Goal: Task Accomplishment & Management: Complete application form

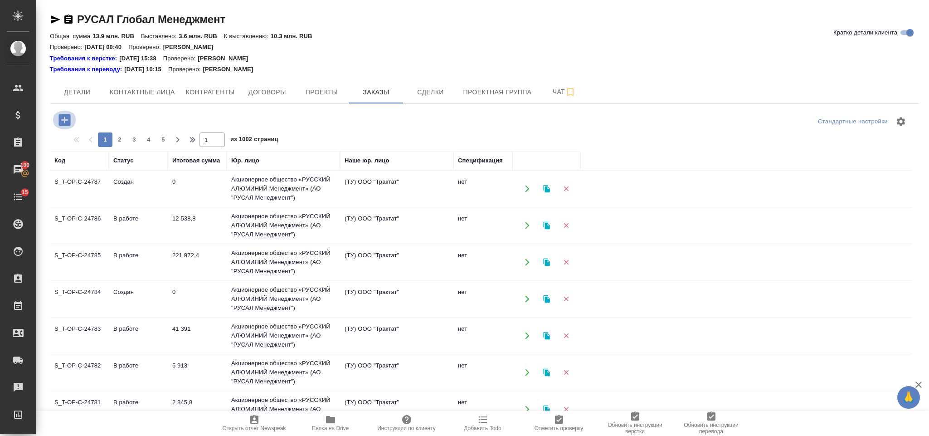
click at [65, 119] on icon "button" at bounding box center [64, 120] width 12 height 12
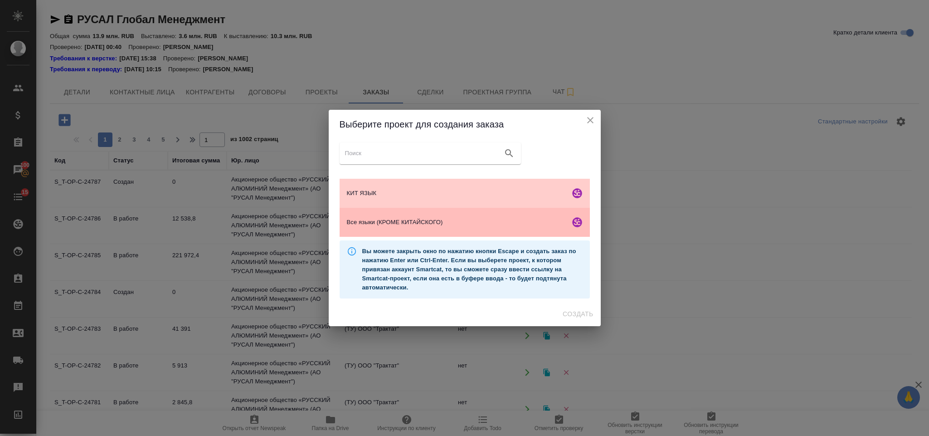
click at [437, 215] on div "Все языки (КРОМЕ КИТАЙСКОГО)" at bounding box center [465, 222] width 250 height 29
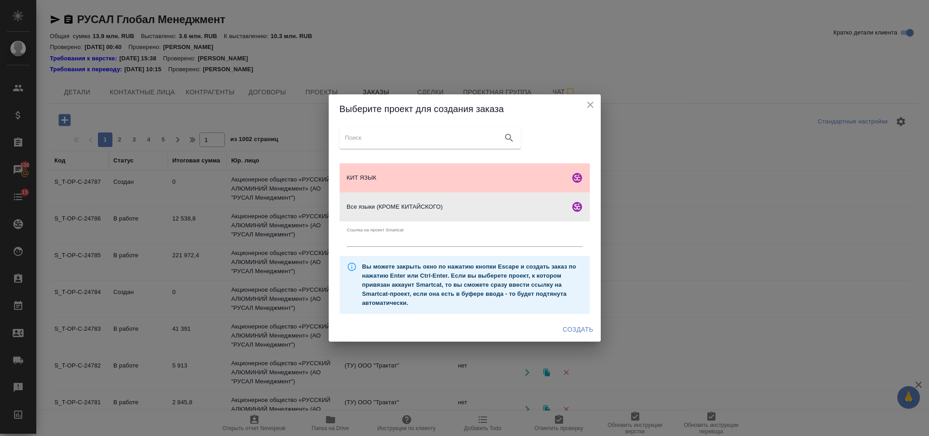
click at [574, 328] on span "Создать" at bounding box center [578, 329] width 30 height 11
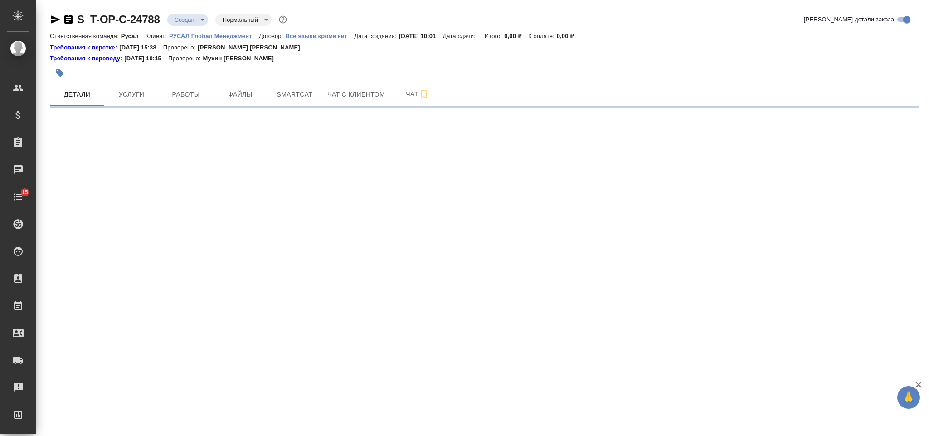
select select "RU"
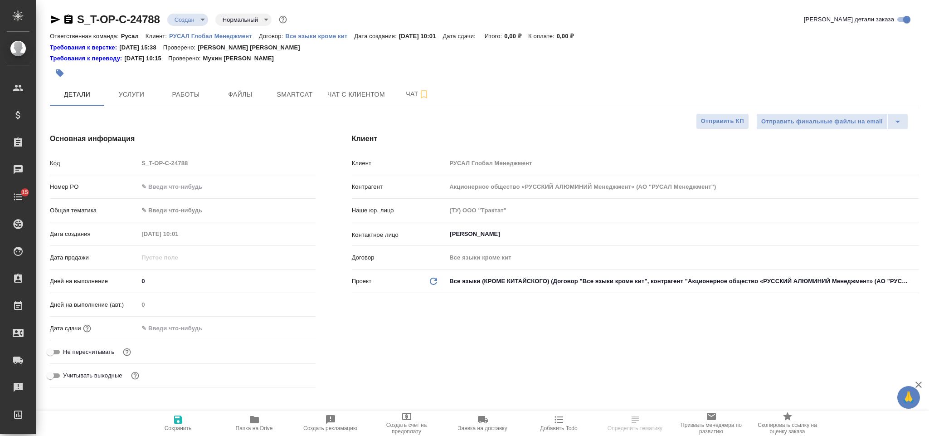
type textarea "x"
click at [214, 181] on input "text" at bounding box center [226, 186] width 177 height 13
type input "Журавлева Александра"
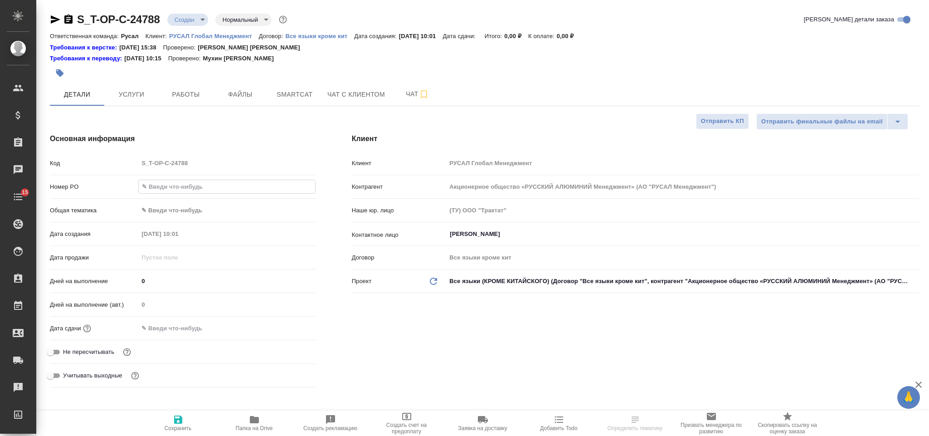
type textarea "x"
paste input "Т-ОП-С-46428"
type input "Т-ОП-С-46428"
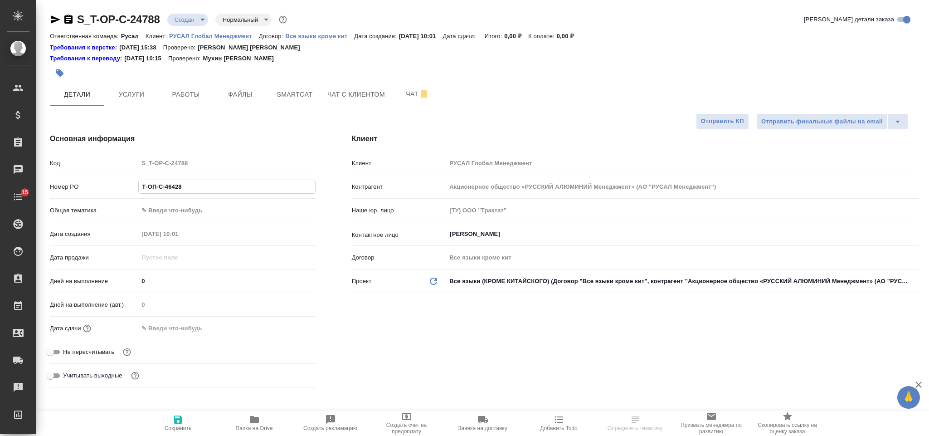
type textarea "x"
type input "Т-ОП-С-46428"
click at [207, 211] on body "🙏 .cls-1 fill:#fff; AWATERA Gorlenko Yuliua Клиенты Спецификации Заказы Чаты 15…" at bounding box center [464, 218] width 929 height 436
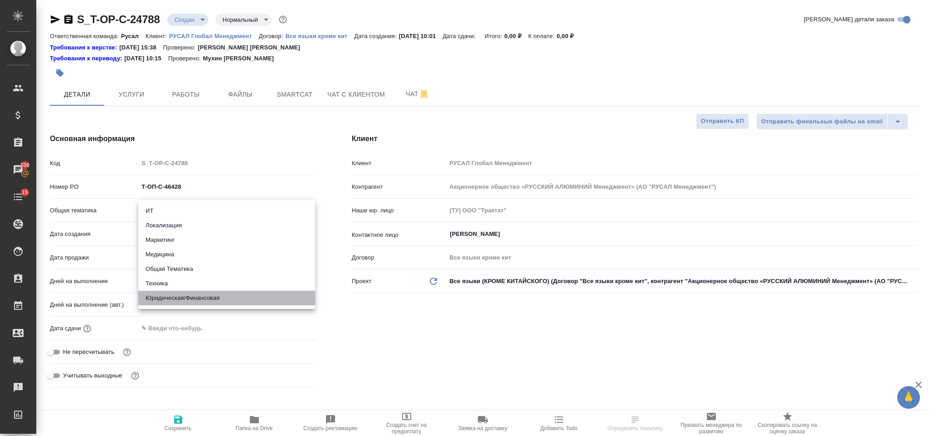
click at [205, 295] on li "Юридическая/Финансовая" at bounding box center [226, 298] width 177 height 15
type input "yr-fn"
type textarea "x"
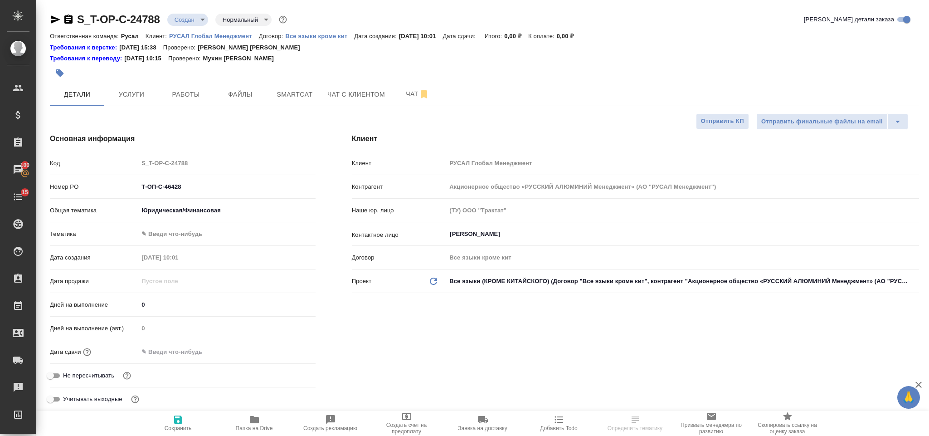
click at [199, 226] on body "🙏 .cls-1 fill:#fff; AWATERA Gorlenko Yuliua Клиенты Спецификации Заказы 100 Чат…" at bounding box center [464, 218] width 929 height 436
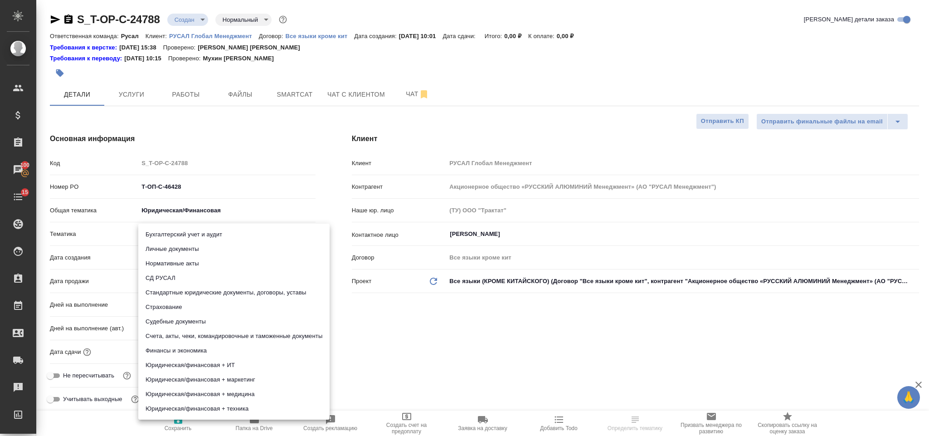
click at [211, 401] on li "Юридическая/финансовая + техника" at bounding box center [233, 408] width 191 height 15
type textarea "x"
type input "5a8b8b956a9677013d343e73"
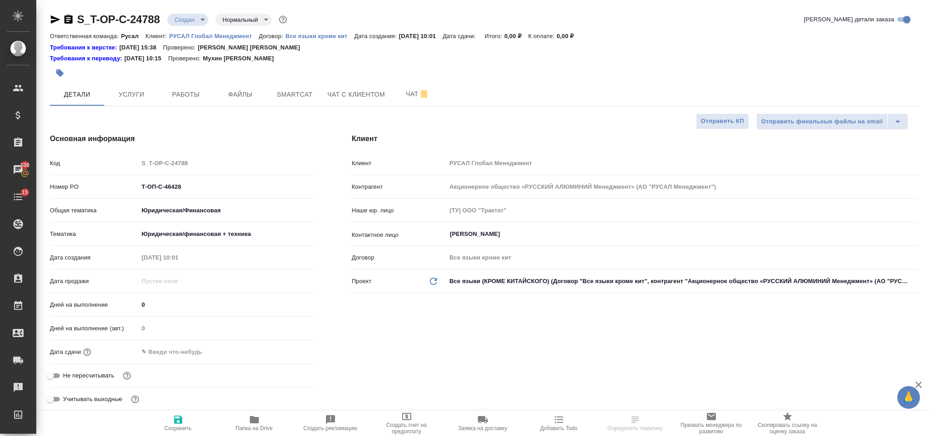
click at [211, 347] on input "text" at bounding box center [177, 351] width 79 height 13
click at [290, 350] on div ".cls-1 fill:#fff; AWATERA Gorlenko Yuliua Клиенты Спецификации Заказы 100 Чаты …" at bounding box center [464, 218] width 929 height 436
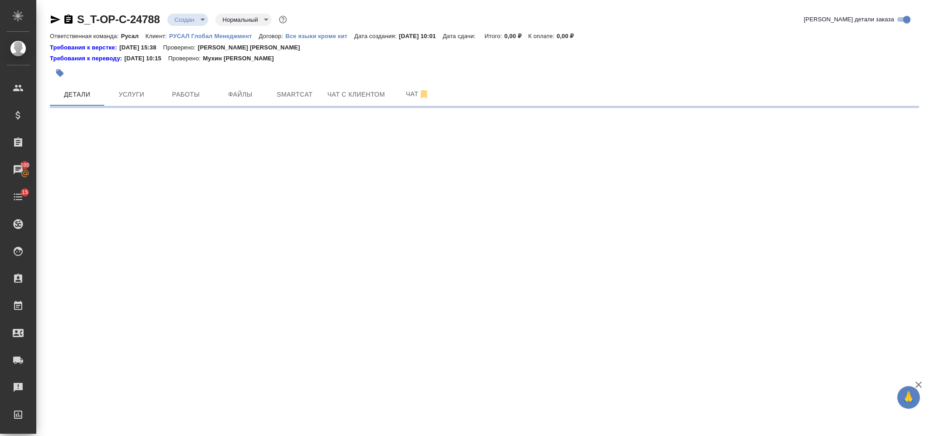
select select "RU"
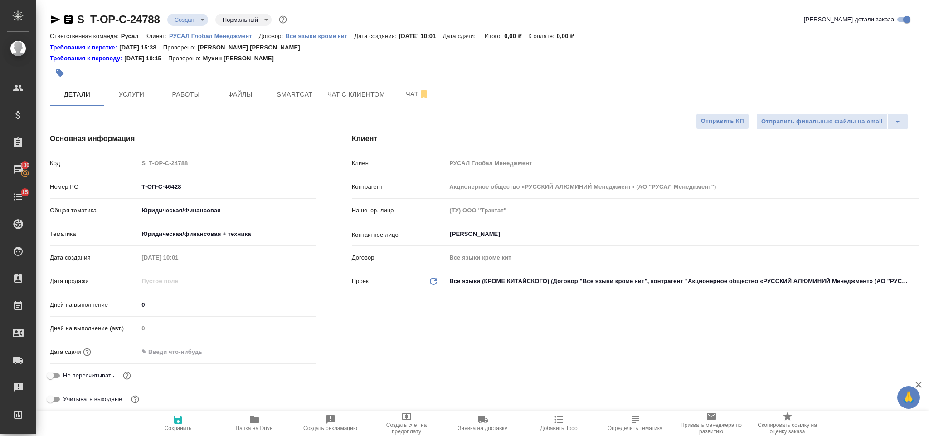
type textarea "x"
click at [245, 342] on div "Дней на выполнение (авт.) 0" at bounding box center [183, 332] width 266 height 24
click at [199, 350] on input "text" at bounding box center [177, 351] width 79 height 13
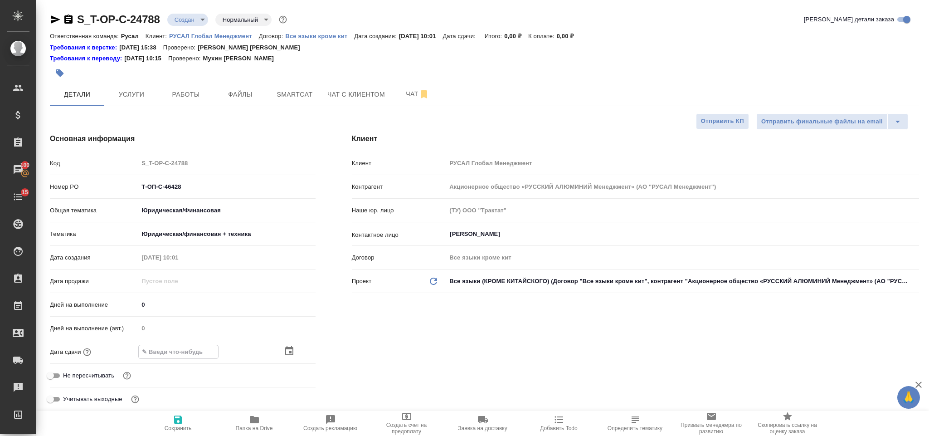
click at [294, 350] on icon "button" at bounding box center [289, 351] width 11 height 11
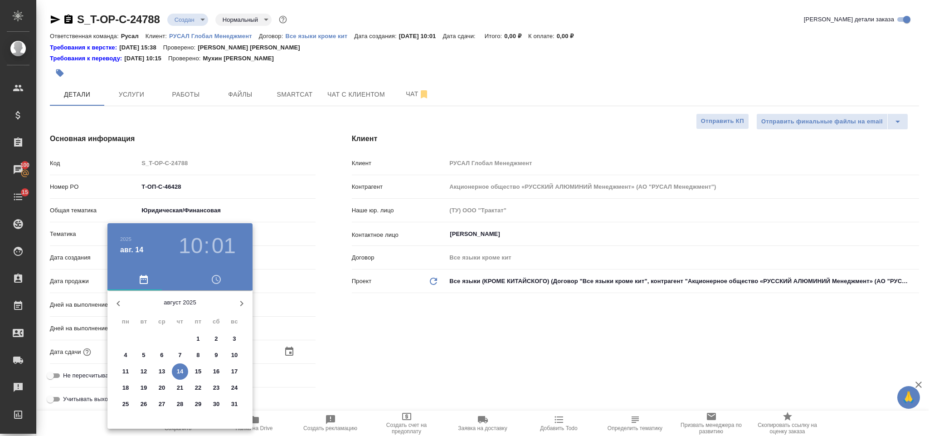
click at [184, 367] on span "14" at bounding box center [180, 371] width 16 height 9
type input "14.08.2025 10:01"
type textarea "x"
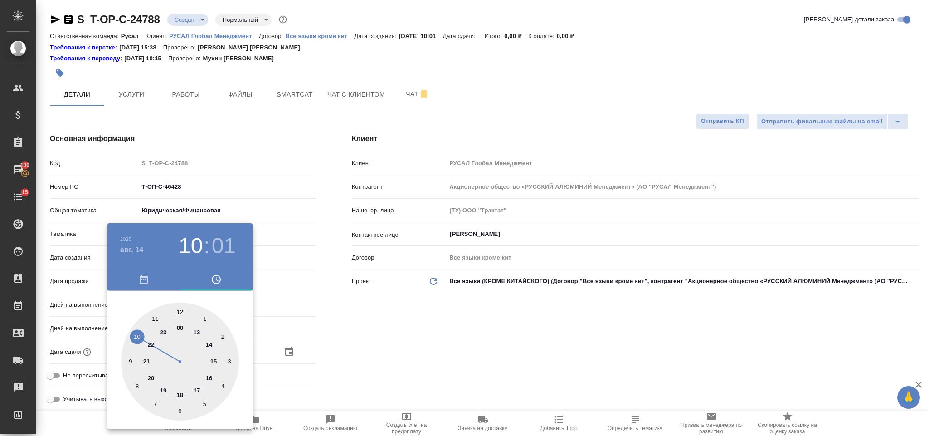
click at [177, 392] on div at bounding box center [180, 361] width 118 height 118
type input "14.08.2025 18:01"
type textarea "x"
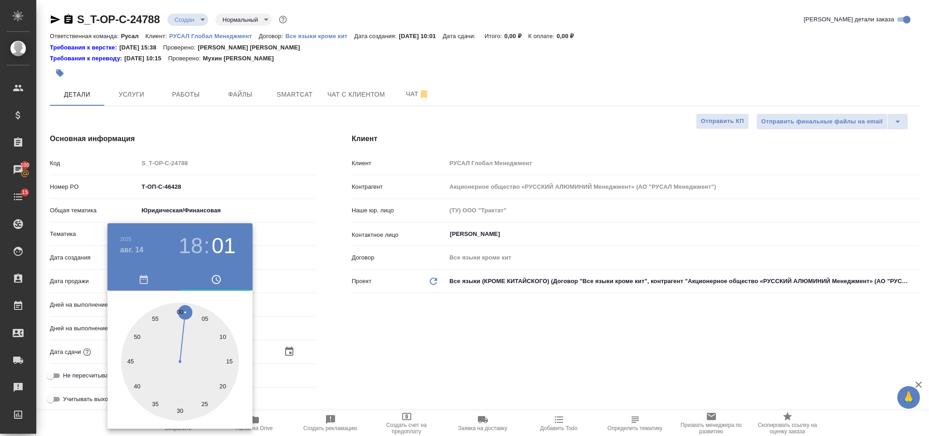
click at [181, 307] on div at bounding box center [180, 361] width 118 height 118
type input "14.08.2025 18:00"
type textarea "x"
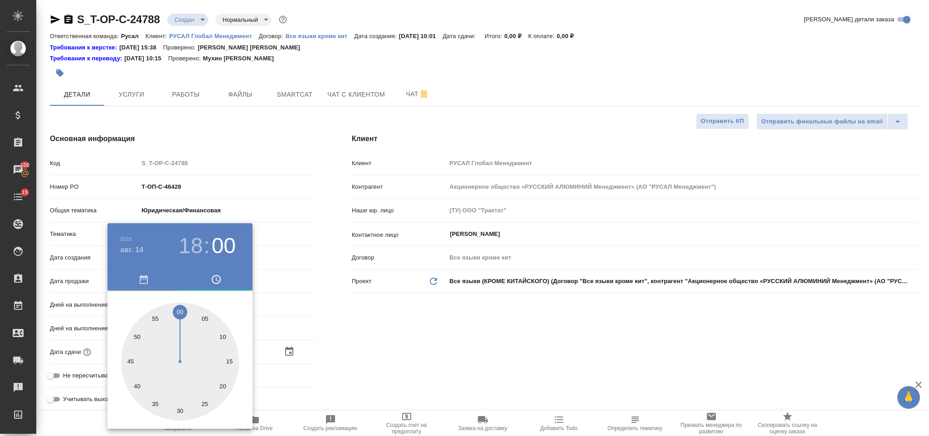
click at [390, 339] on div at bounding box center [464, 218] width 929 height 436
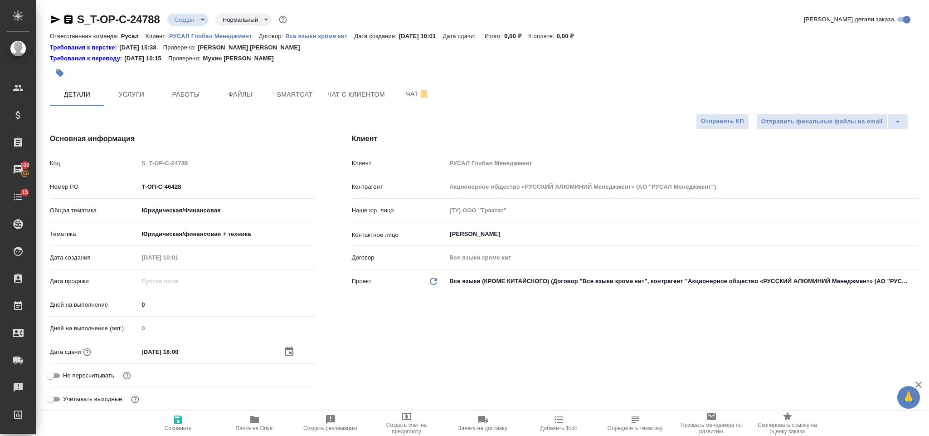
click at [175, 414] on icon "button" at bounding box center [178, 419] width 11 height 11
type textarea "x"
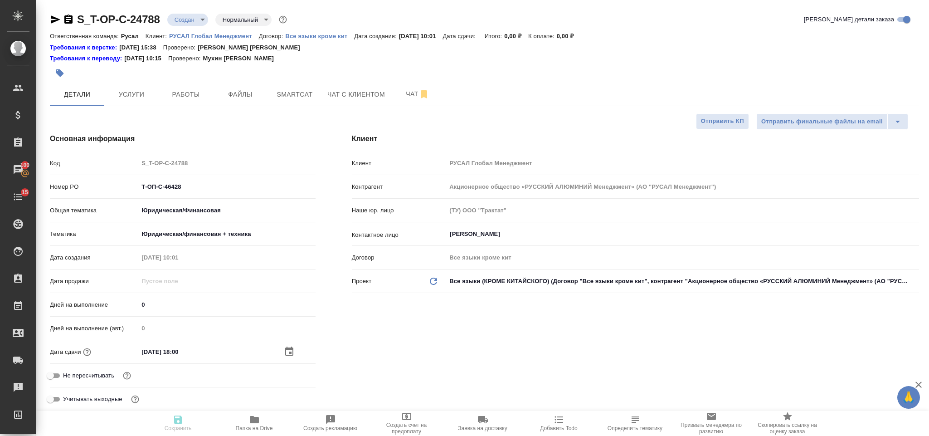
type textarea "x"
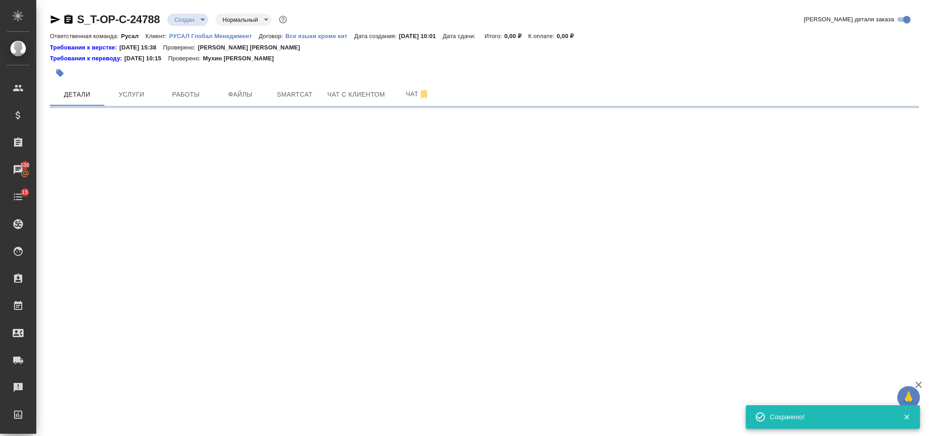
select select "RU"
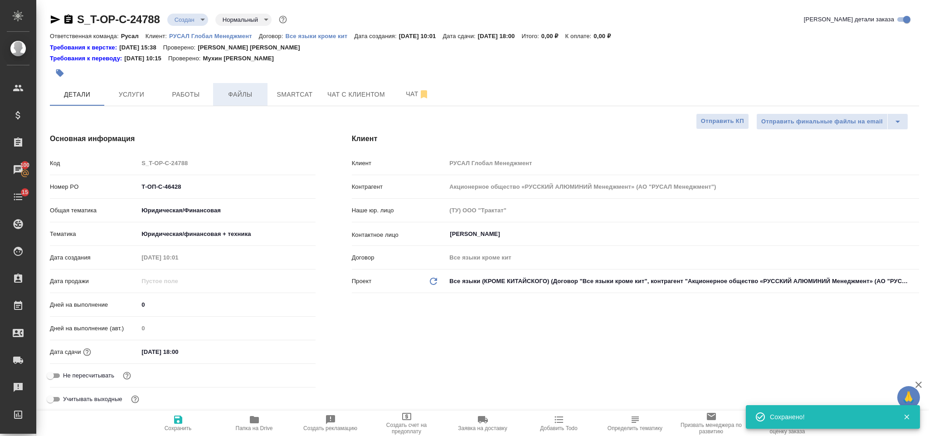
type textarea "x"
click at [248, 96] on span "Файлы" at bounding box center [241, 94] width 44 height 11
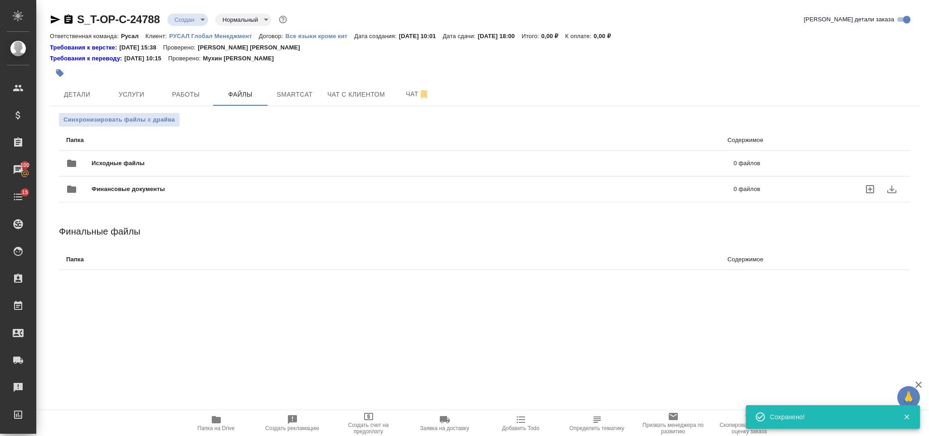
click at [189, 172] on div "Финансовые документы 0 файлов" at bounding box center [413, 189] width 712 height 40
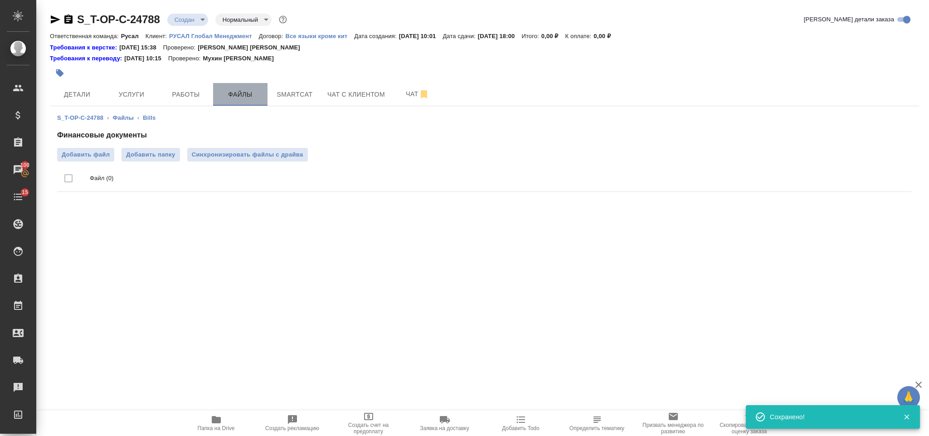
click at [230, 98] on span "Файлы" at bounding box center [241, 94] width 44 height 11
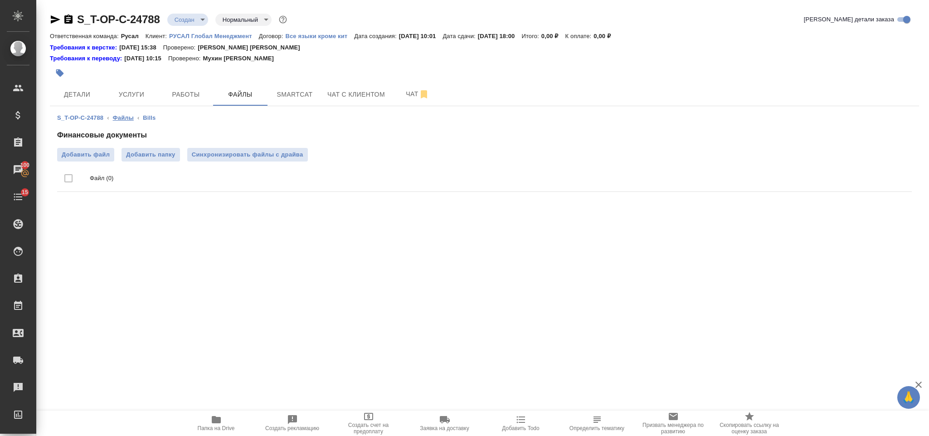
click at [122, 114] on link "Файлы" at bounding box center [123, 117] width 21 height 7
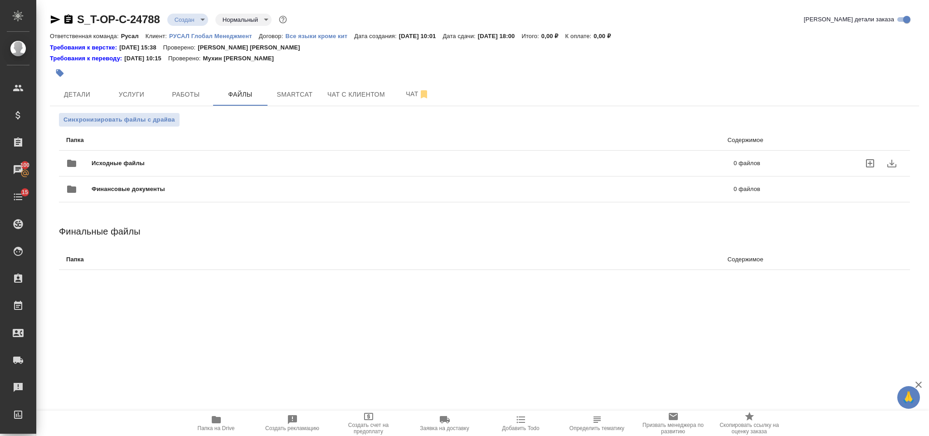
click at [148, 162] on span "Исходные файлы" at bounding box center [266, 163] width 348 height 9
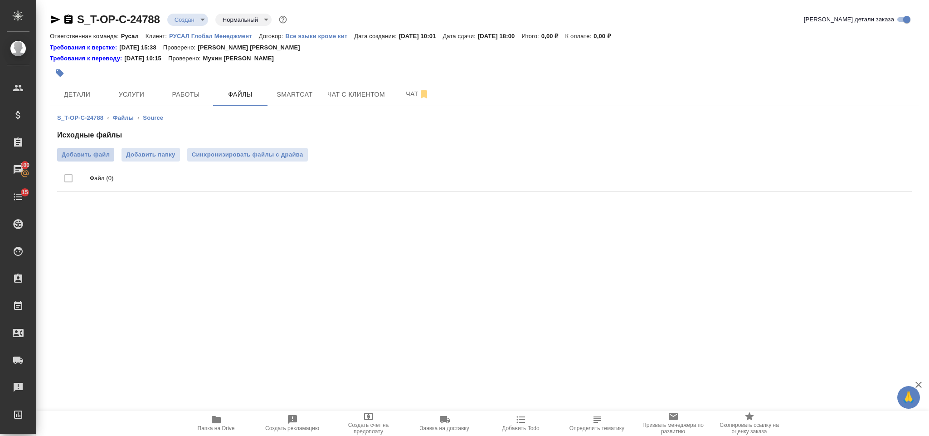
click at [112, 151] on label "Добавить файл" at bounding box center [85, 155] width 57 height 14
click at [0, 0] on input "Добавить файл" at bounding box center [0, 0] width 0 height 0
click at [119, 97] on span "Услуги" at bounding box center [132, 94] width 44 height 11
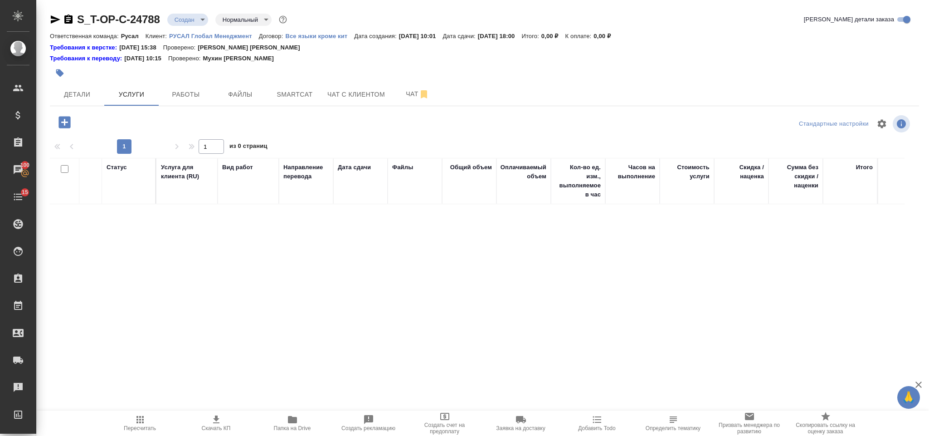
click at [71, 118] on icon "button" at bounding box center [65, 122] width 16 height 16
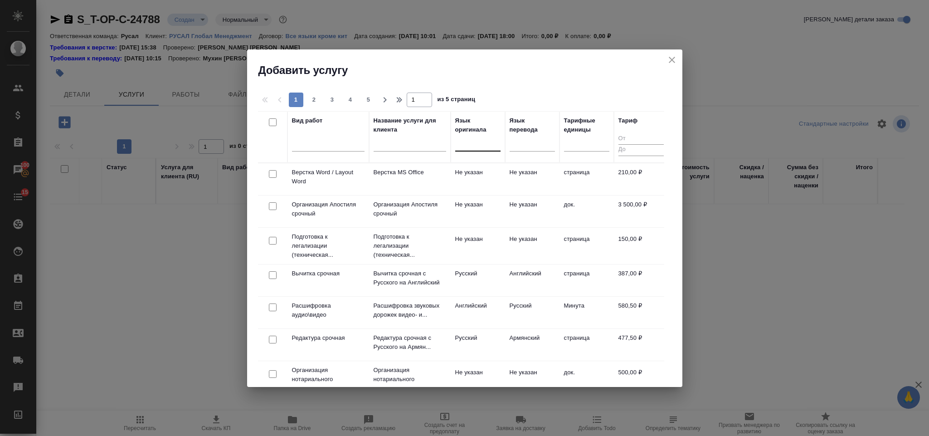
click at [468, 140] on div at bounding box center [477, 142] width 45 height 13
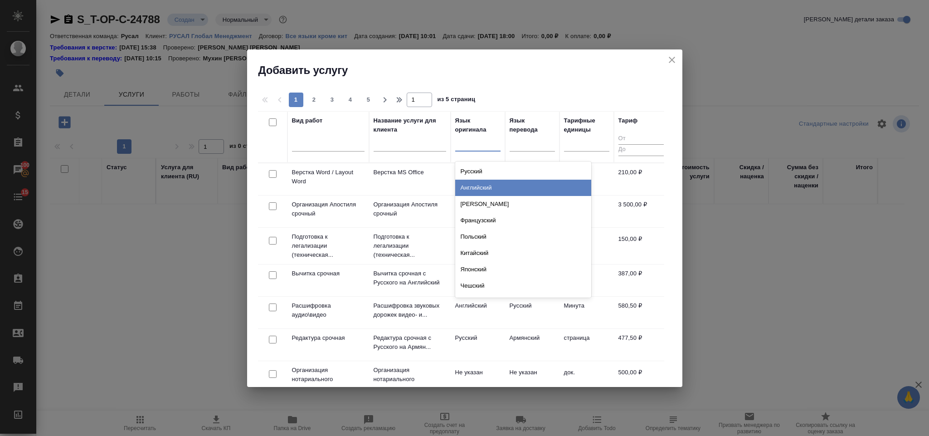
click at [487, 187] on div "Английский" at bounding box center [523, 188] width 136 height 16
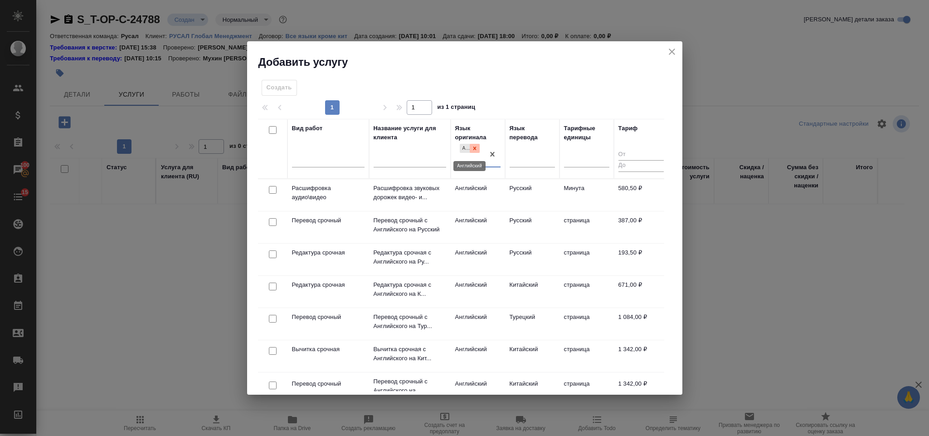
click at [477, 145] on div at bounding box center [475, 149] width 10 height 10
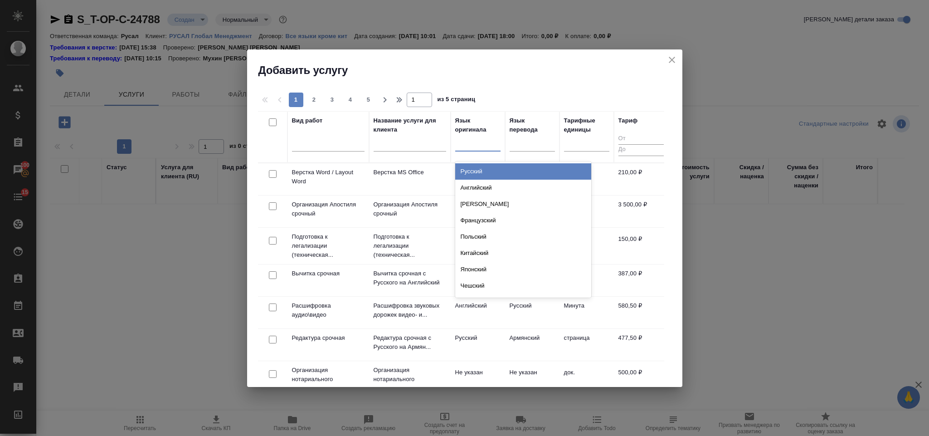
click at [468, 147] on div at bounding box center [477, 142] width 45 height 13
click at [477, 168] on div "Русский" at bounding box center [523, 171] width 136 height 16
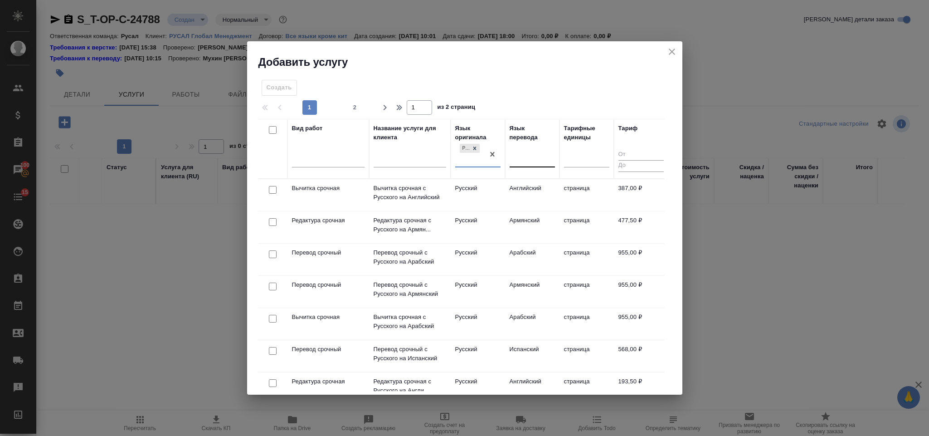
click at [527, 156] on div at bounding box center [532, 157] width 45 height 13
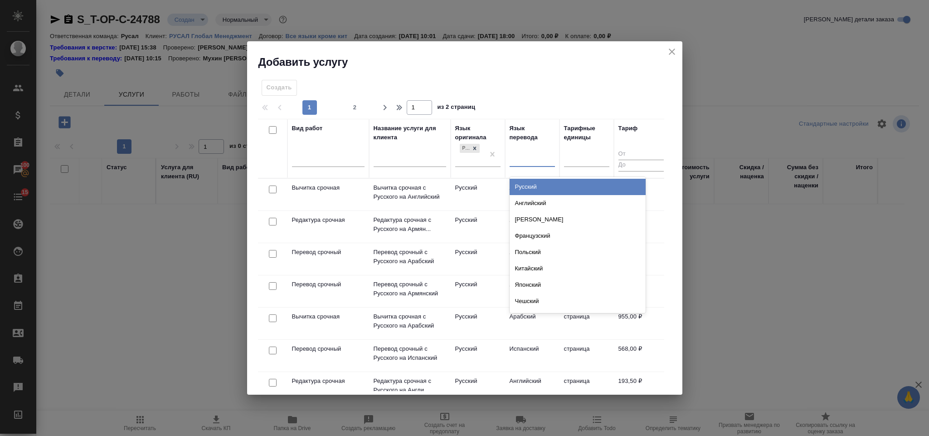
click at [536, 195] on div "Английский" at bounding box center [578, 203] width 136 height 16
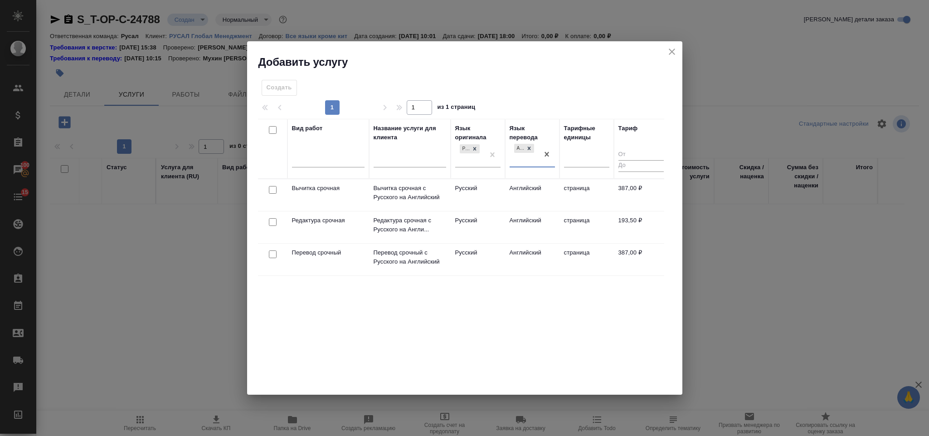
click at [273, 223] on input "checkbox" at bounding box center [273, 222] width 8 height 8
checkbox input "true"
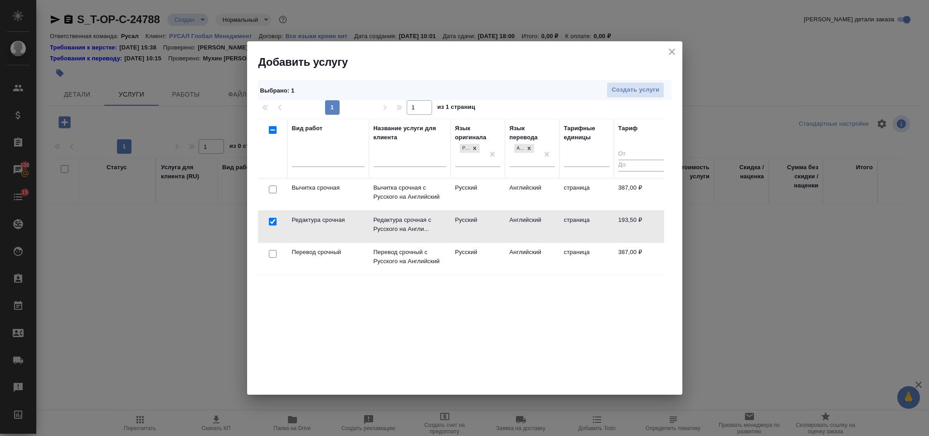
click at [270, 257] on input "checkbox" at bounding box center [273, 254] width 8 height 8
checkbox input "true"
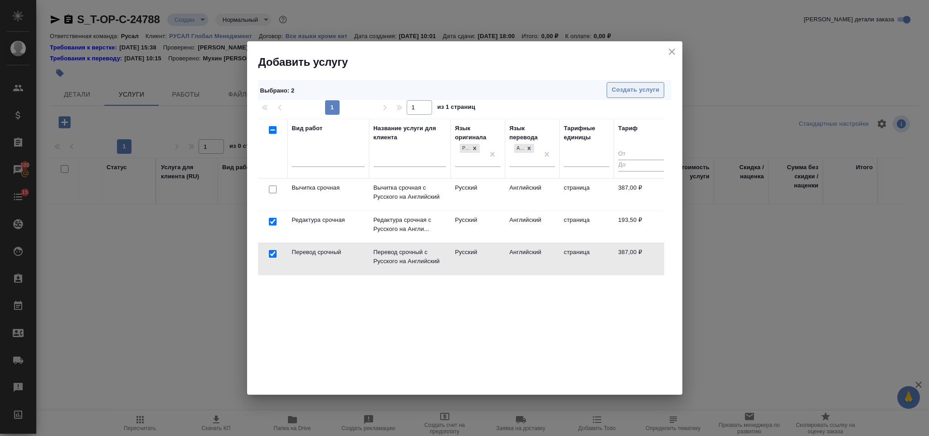
click at [632, 93] on span "Создать услуги" at bounding box center [636, 90] width 48 height 10
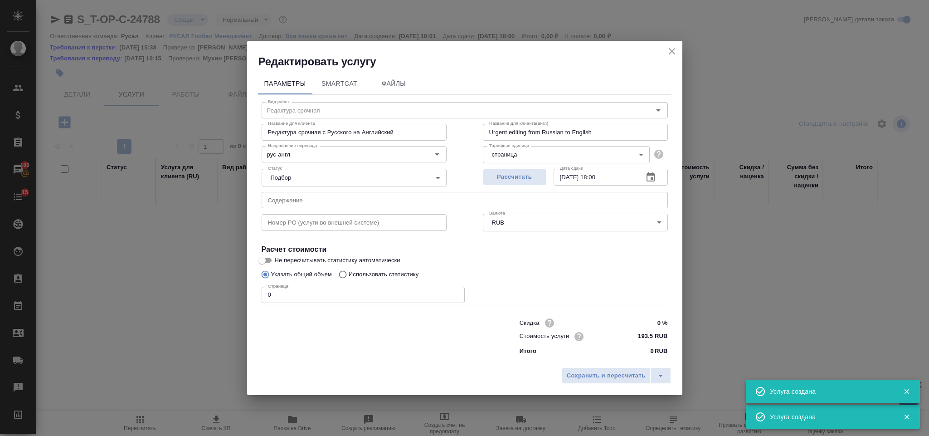
type input "Перевод срочный"
type input "Перевод срочный с Русского на Английский"
type input "Urgent translation from Russian to English"
type input "387 RUB"
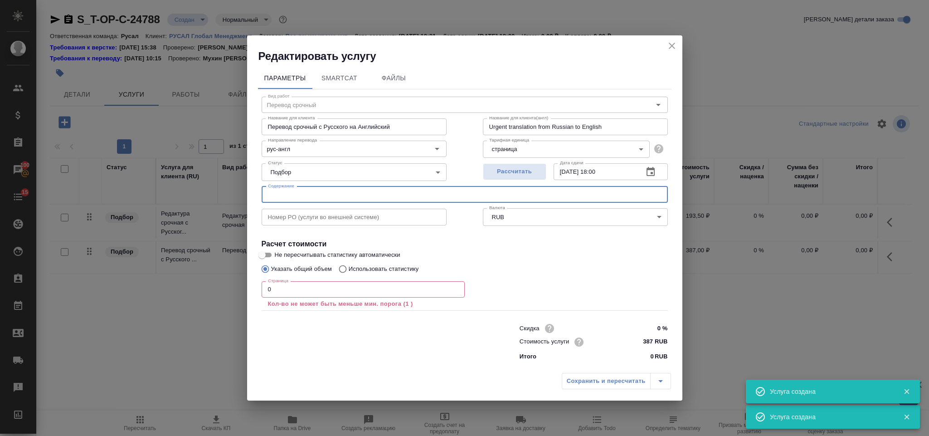
click at [332, 198] on input "text" at bounding box center [465, 194] width 406 height 16
paste input "En+Group 1H2025 Results 1H2025_ENG"
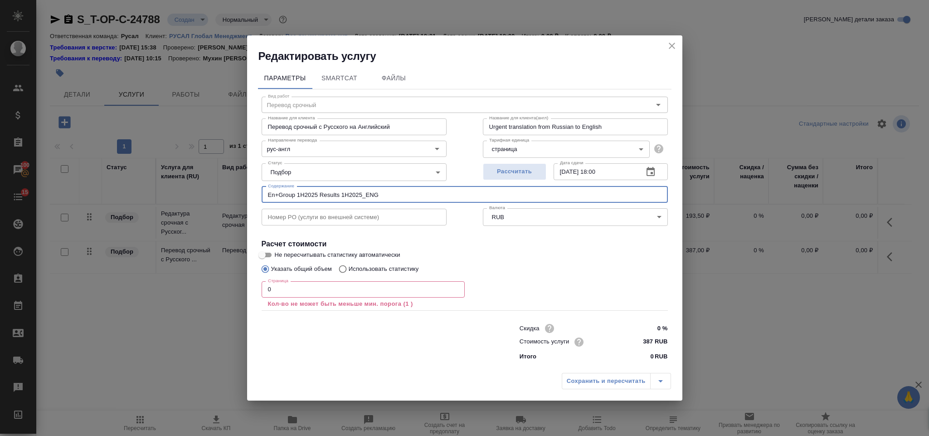
type input "En+Group 1H2025 Results 1H2025_ENG"
click at [343, 288] on input "0" at bounding box center [363, 289] width 203 height 16
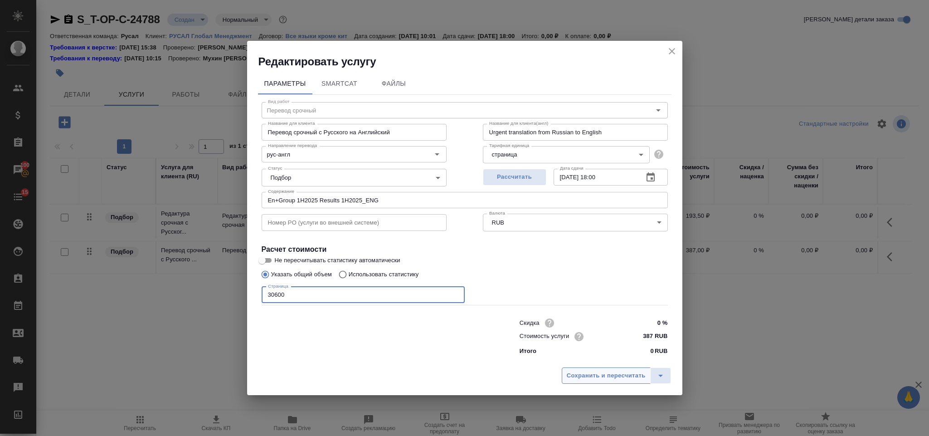
type input "30600"
click at [570, 370] on span "Сохранить и пересчитать" at bounding box center [606, 375] width 79 height 10
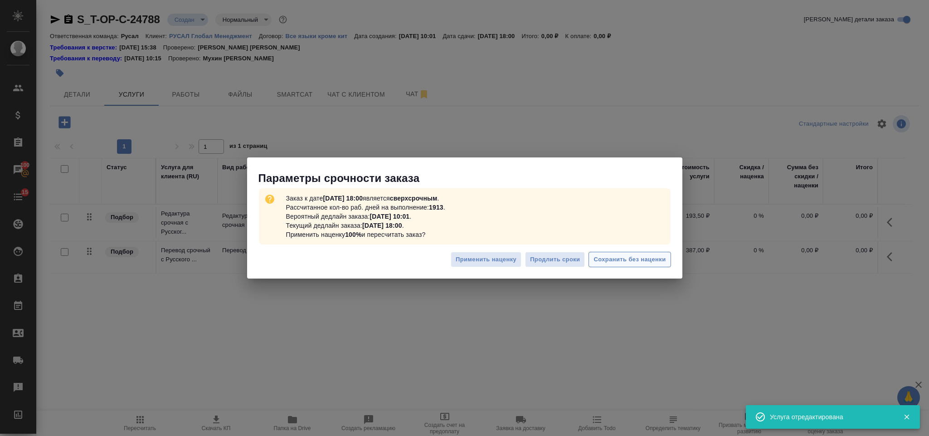
click at [612, 262] on span "Сохранить без наценки" at bounding box center [630, 259] width 72 height 10
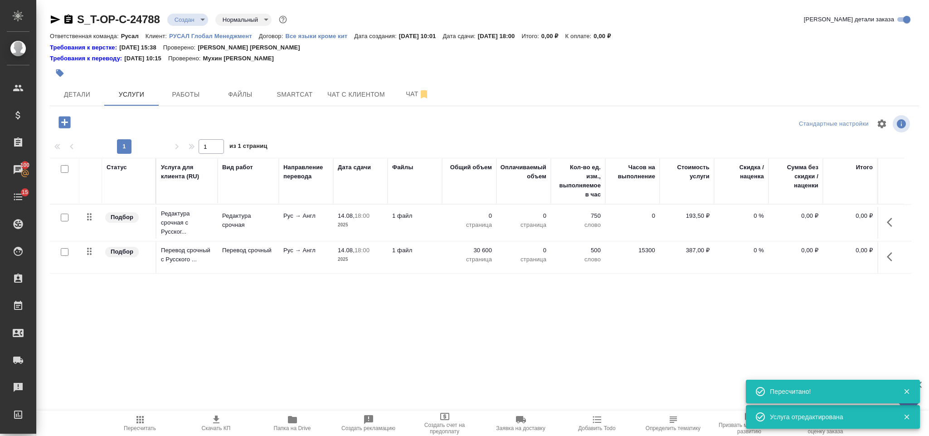
type input "urgent"
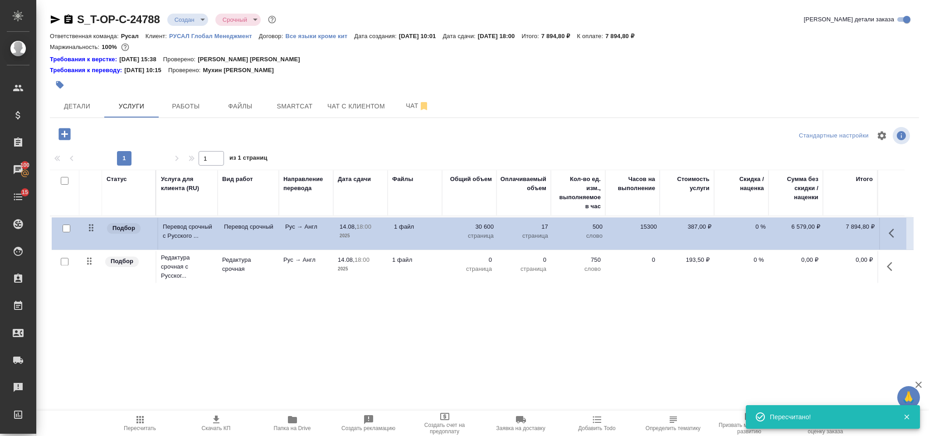
drag, startPoint x: 86, startPoint y: 267, endPoint x: 88, endPoint y: 226, distance: 41.3
click at [88, 226] on table "Статус Услуга для клиента (RU) Вид работ Направление перевода Дата сдачи Файлы …" at bounding box center [481, 228] width 862 height 116
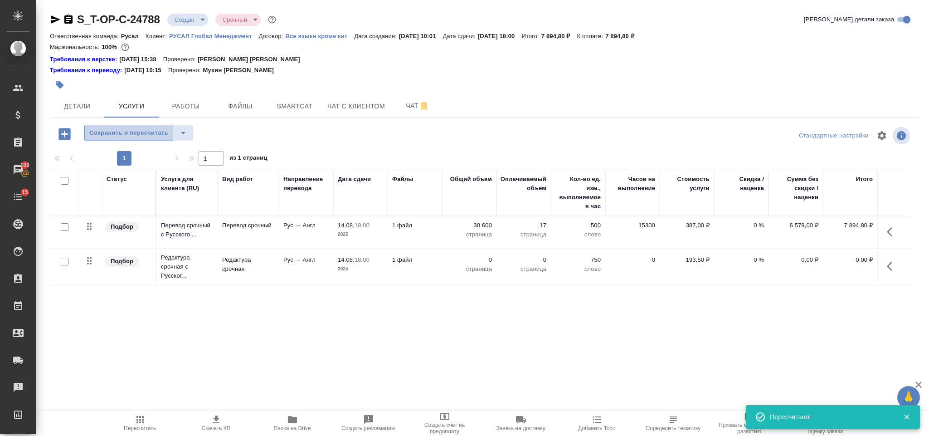
click at [113, 138] on span "Сохранить и пересчитать" at bounding box center [128, 133] width 79 height 10
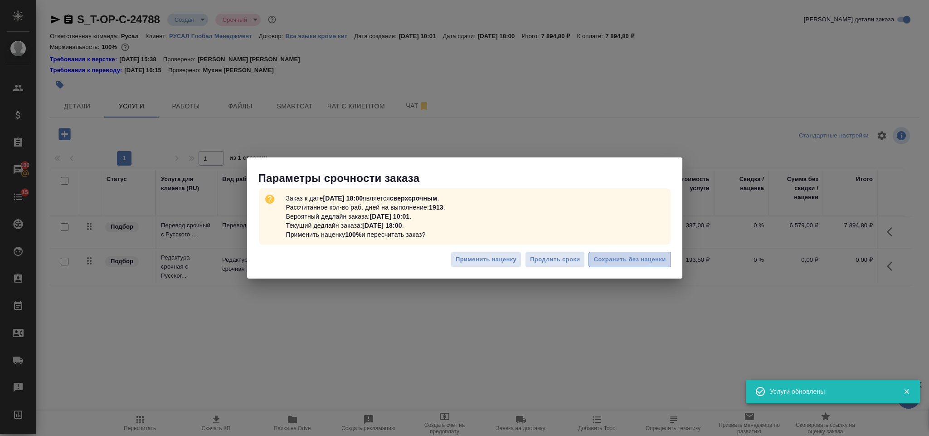
click at [660, 260] on span "Сохранить без наценки" at bounding box center [630, 259] width 72 height 10
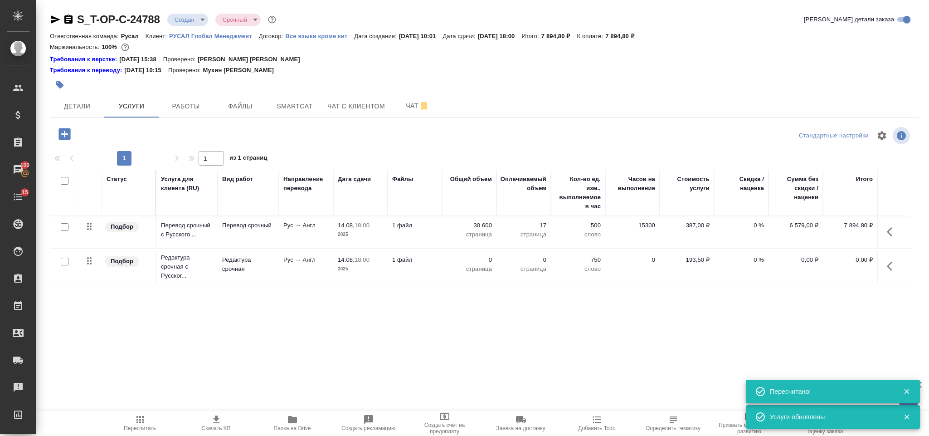
click at [894, 268] on icon "button" at bounding box center [892, 266] width 11 height 11
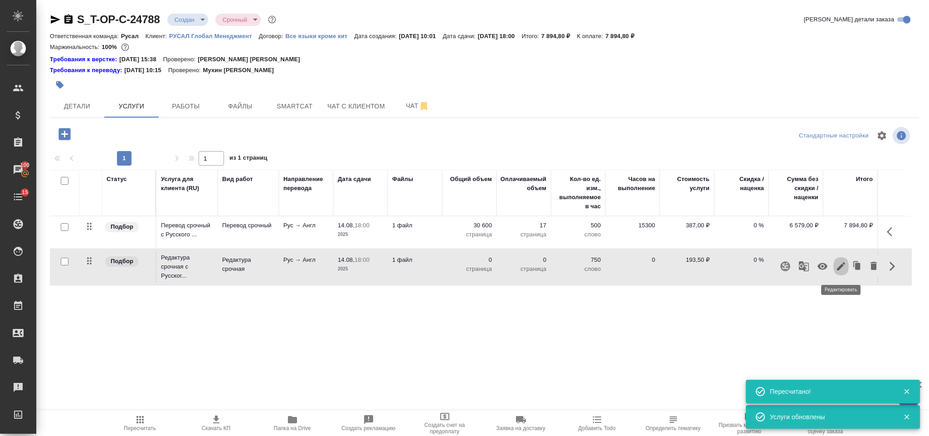
click at [843, 272] on icon "button" at bounding box center [841, 266] width 11 height 11
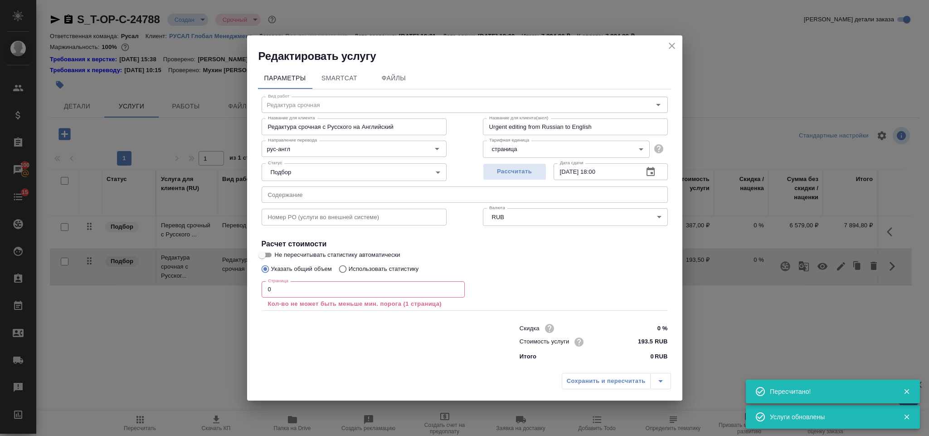
click at [278, 292] on input "0" at bounding box center [363, 289] width 203 height 16
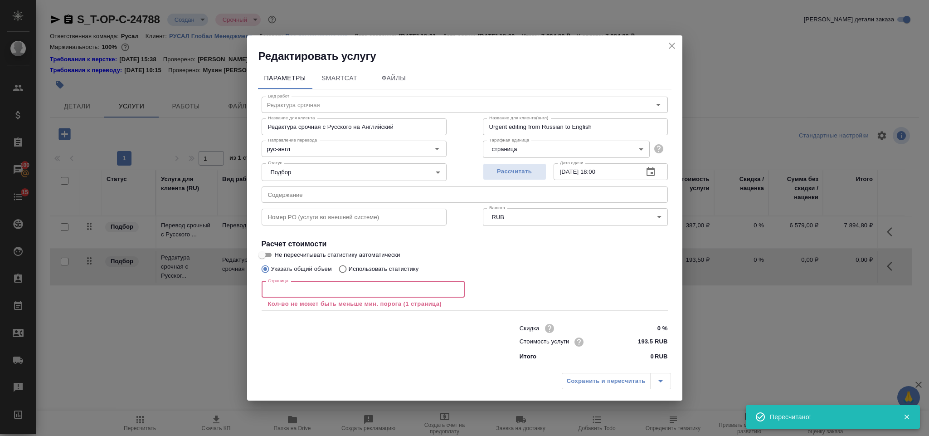
type input "4"
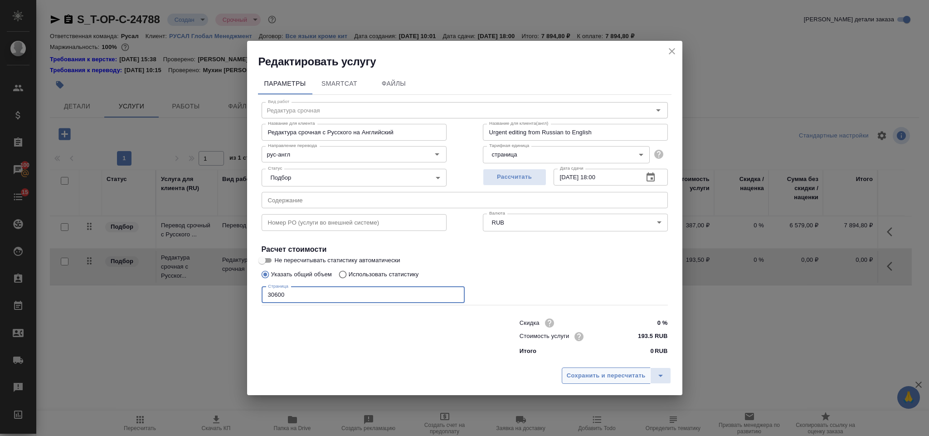
type input "30600"
click at [638, 369] on button "Сохранить и пересчитать" at bounding box center [606, 375] width 89 height 16
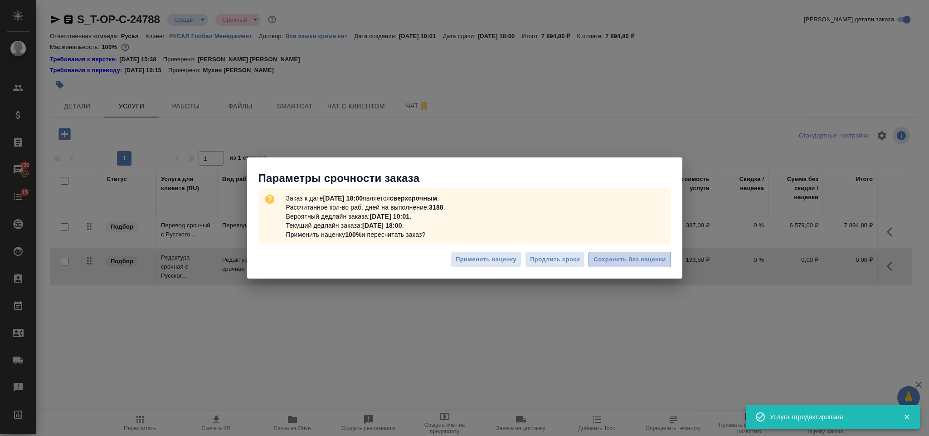
click at [659, 258] on span "Сохранить без наценки" at bounding box center [630, 259] width 72 height 10
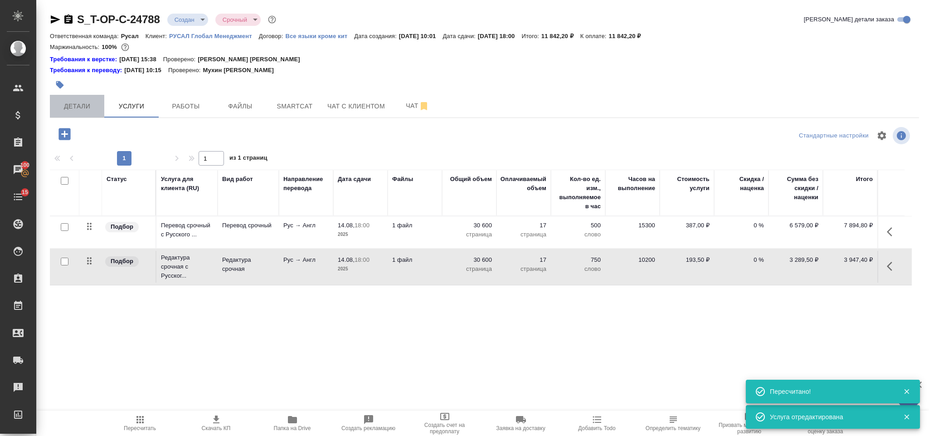
click at [83, 113] on button "Детали" at bounding box center [77, 106] width 54 height 23
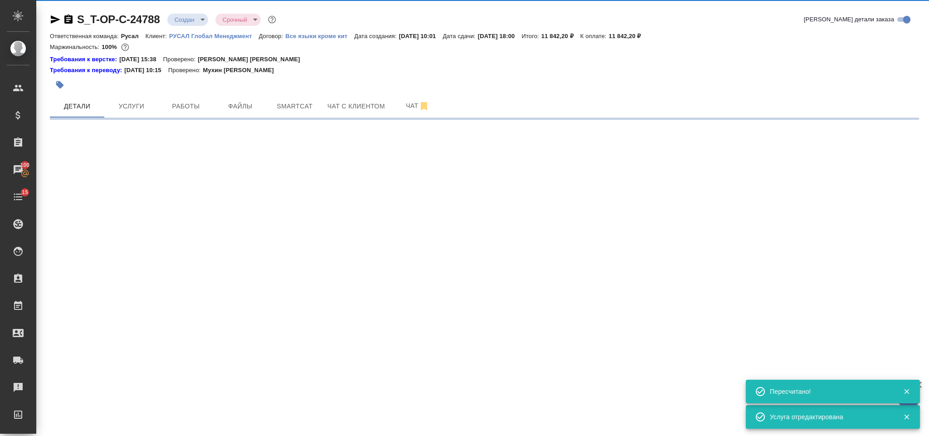
select select "RU"
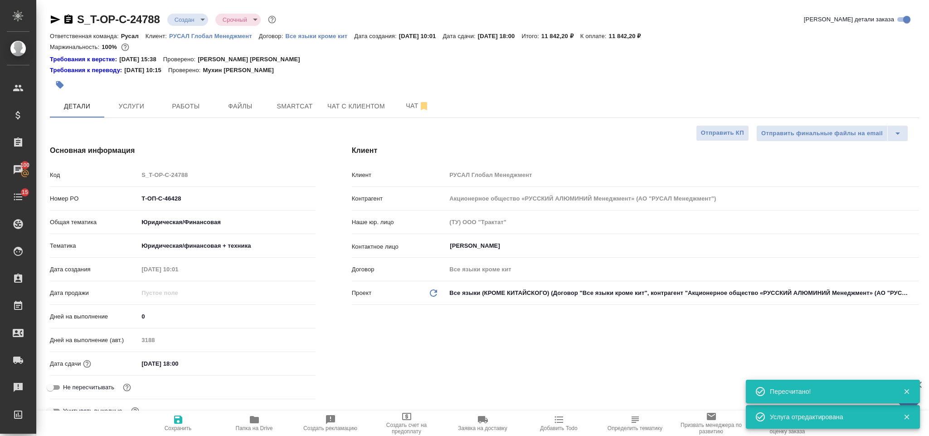
click at [68, 17] on icon "button" at bounding box center [68, 19] width 8 height 9
type textarea "x"
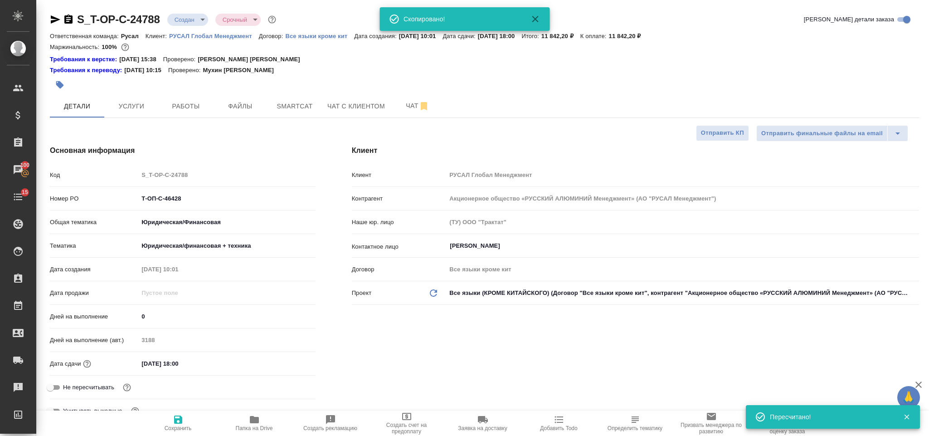
type textarea "x"
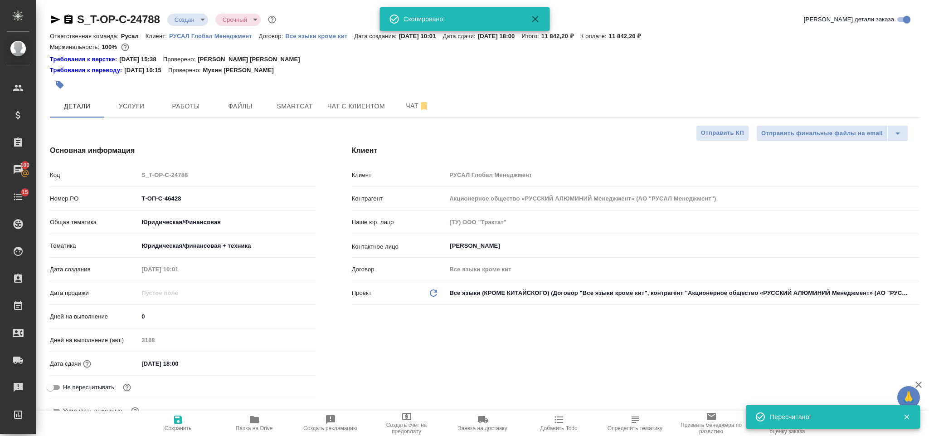
type textarea "x"
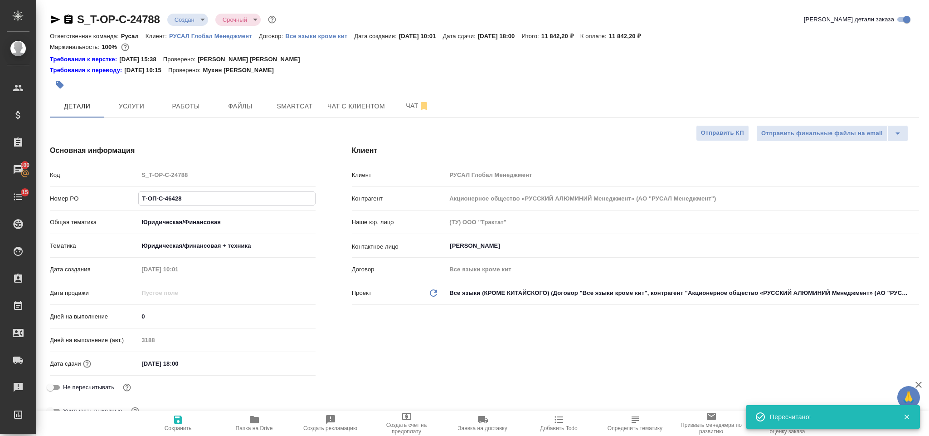
drag, startPoint x: 209, startPoint y: 200, endPoint x: 127, endPoint y: 192, distance: 83.4
click at [127, 192] on div "Номер PO Т-ОП-С-46428" at bounding box center [183, 198] width 266 height 16
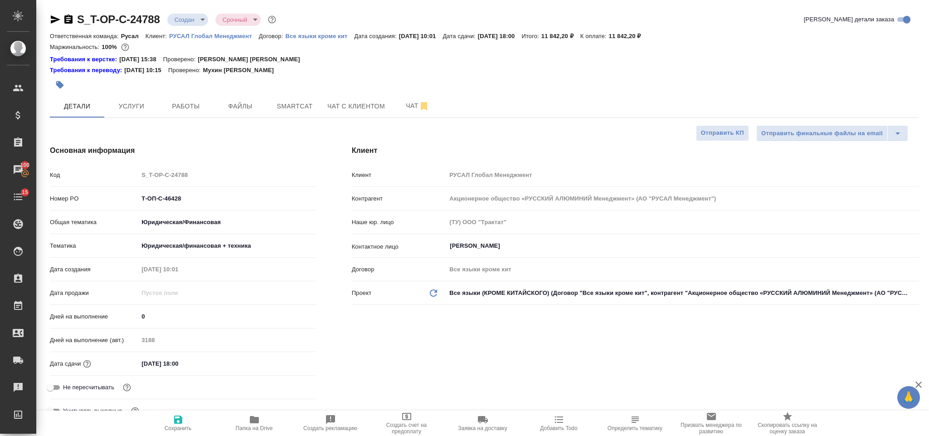
type textarea "x"
select select "RU"
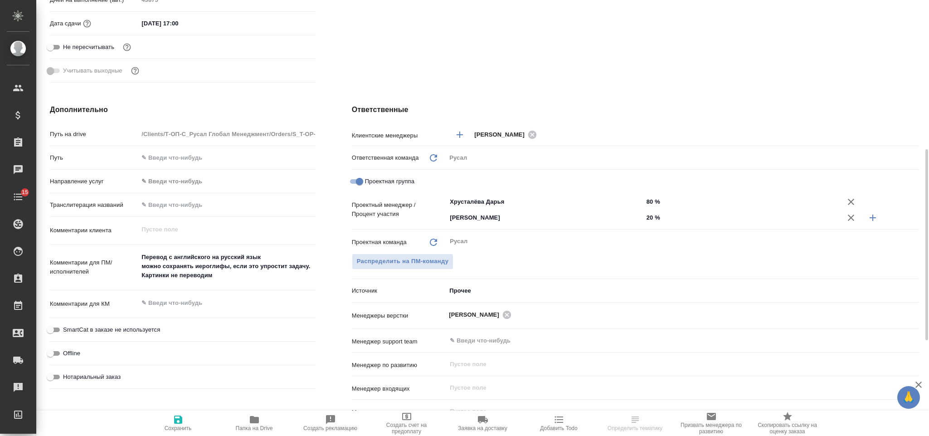
scroll to position [136, 0]
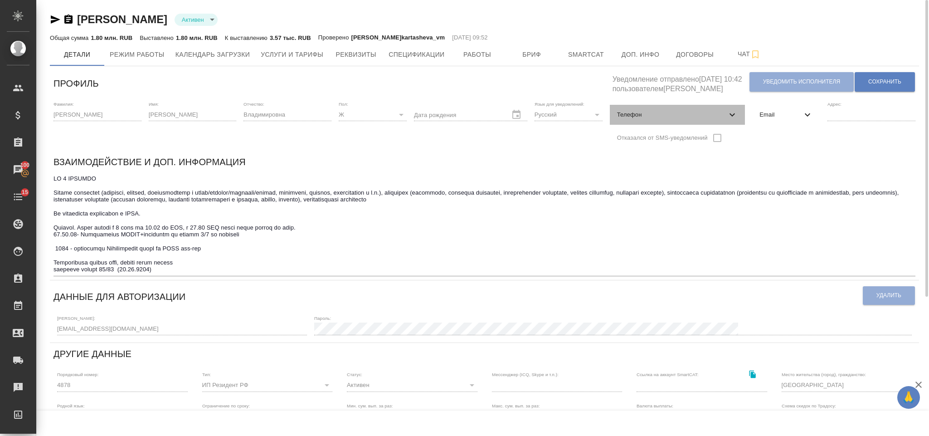
click at [673, 114] on span "Телефон" at bounding box center [672, 114] width 110 height 9
select select "RU"
